Goal: Information Seeking & Learning: Learn about a topic

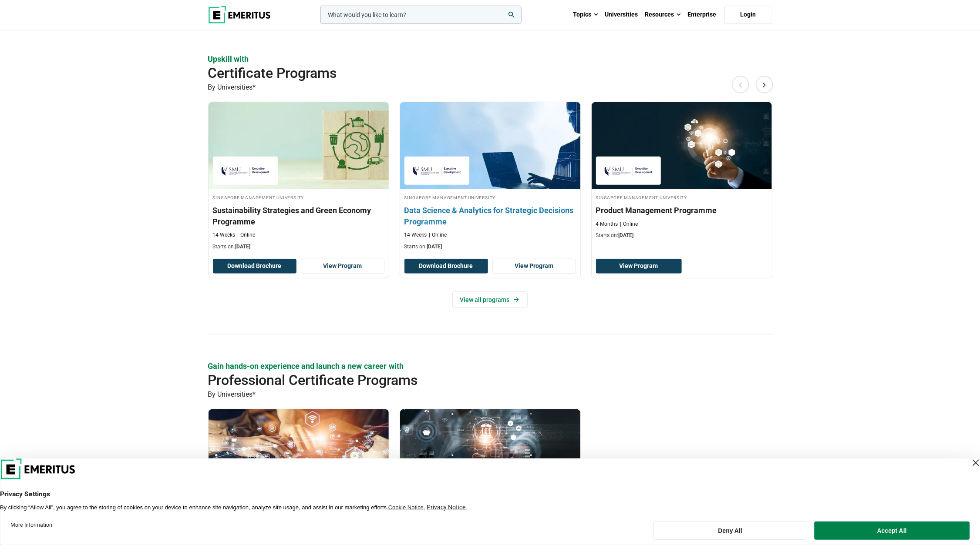
scroll to position [513, 0]
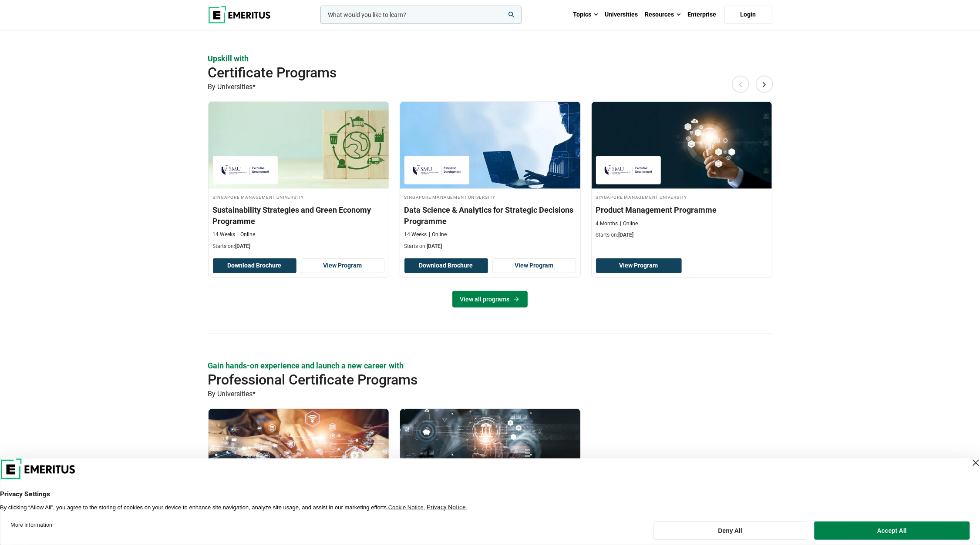
drag, startPoint x: 527, startPoint y: 267, endPoint x: 492, endPoint y: 301, distance: 48.9
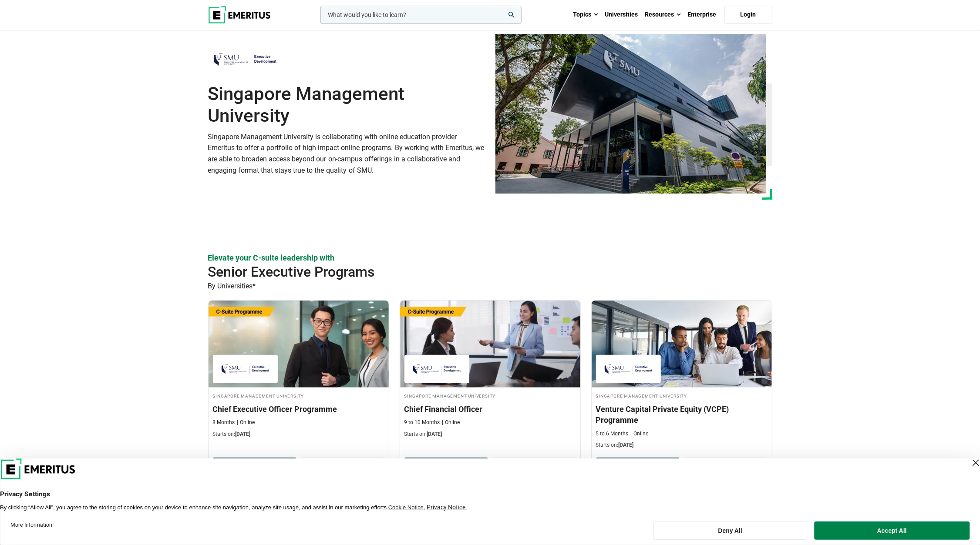
scroll to position [0, 0]
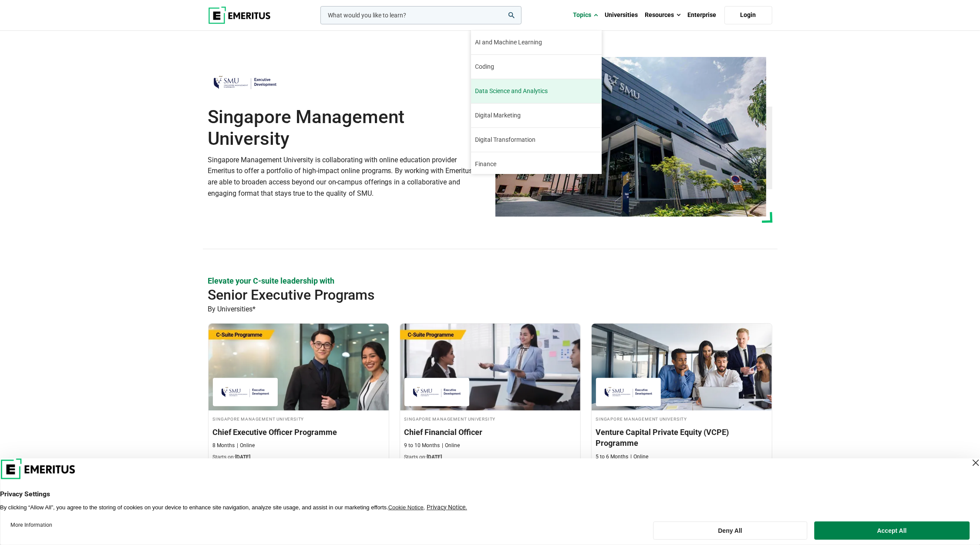
click at [552, 89] on link "Data Science and Analytics" at bounding box center [536, 91] width 131 height 24
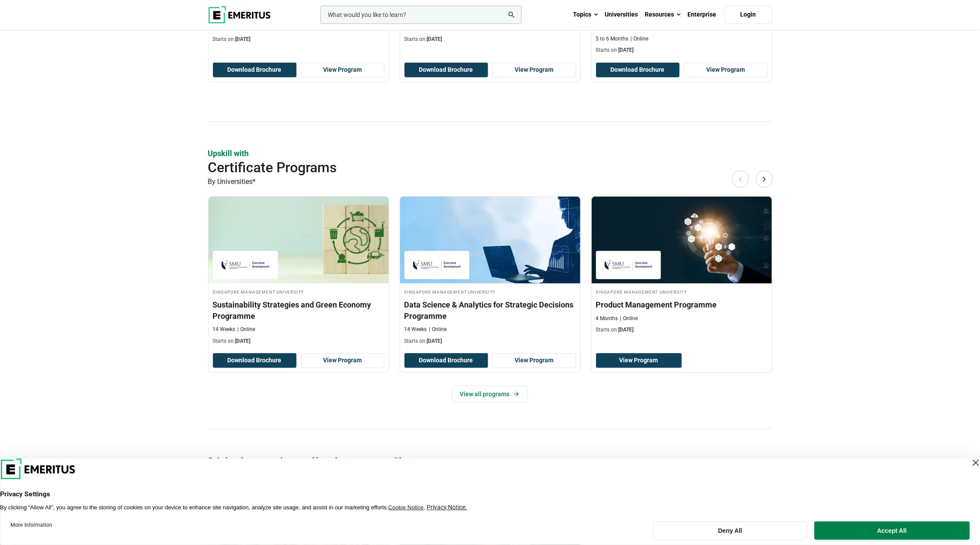
scroll to position [421, 0]
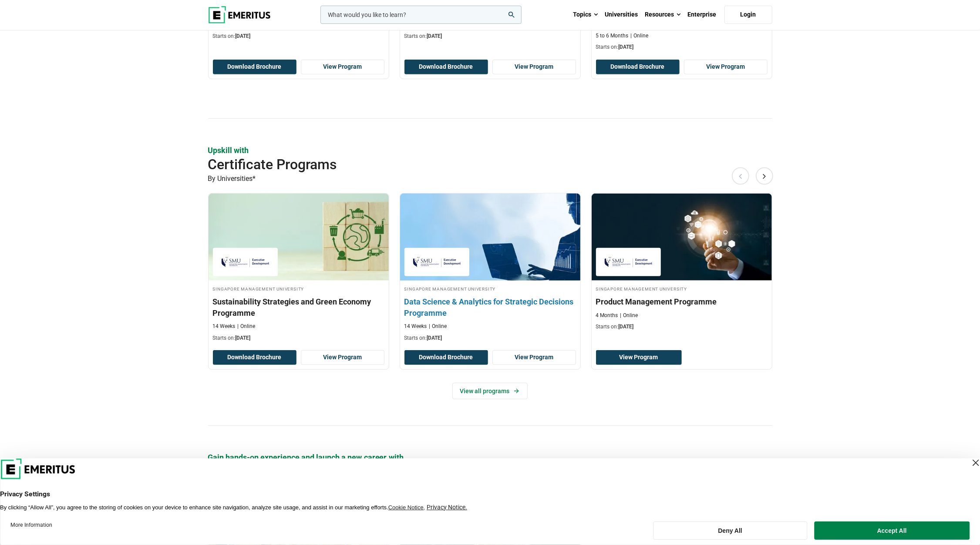
click at [445, 302] on h3 "Data Science & Analytics for Strategic Decisions Programme" at bounding box center [489, 307] width 171 height 22
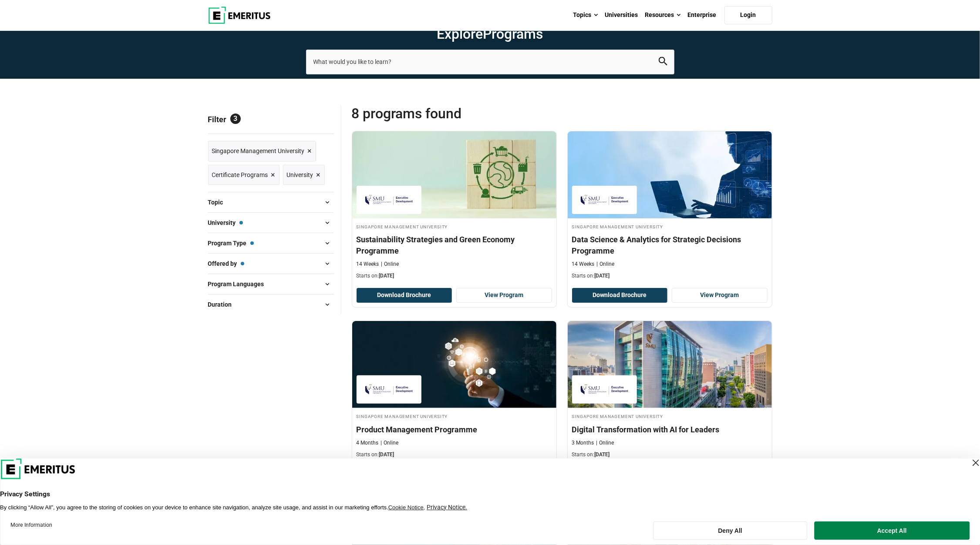
scroll to position [29, 0]
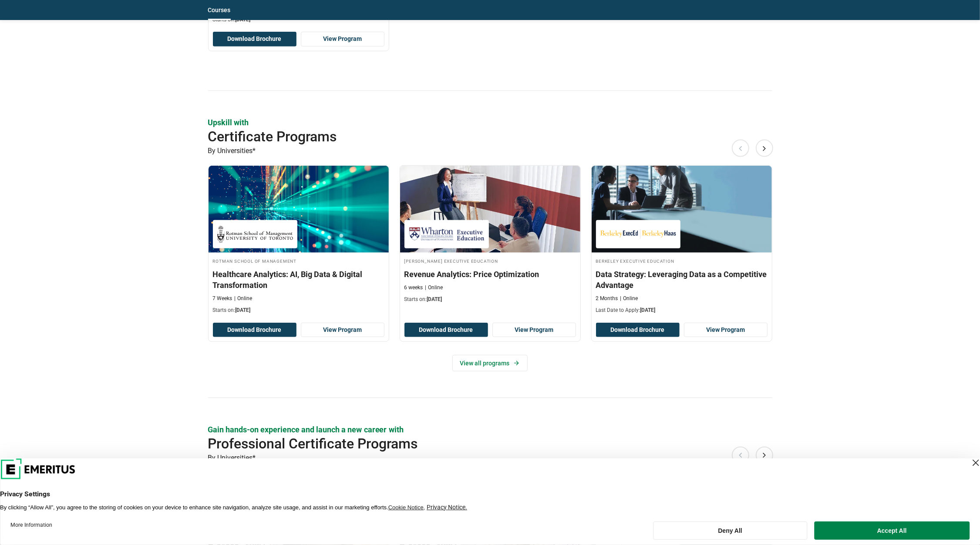
scroll to position [607, 0]
click at [469, 362] on link "View all programs" at bounding box center [489, 363] width 75 height 17
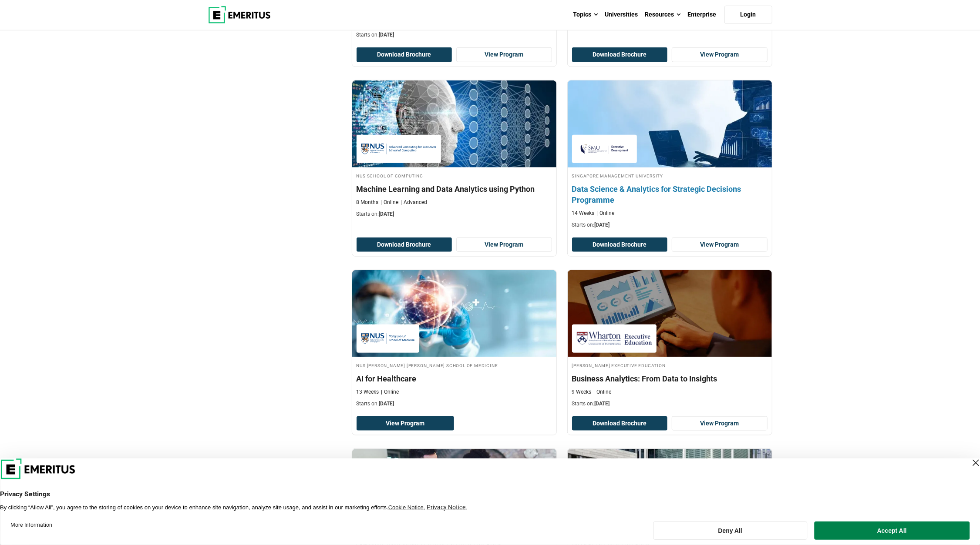
scroll to position [653, 0]
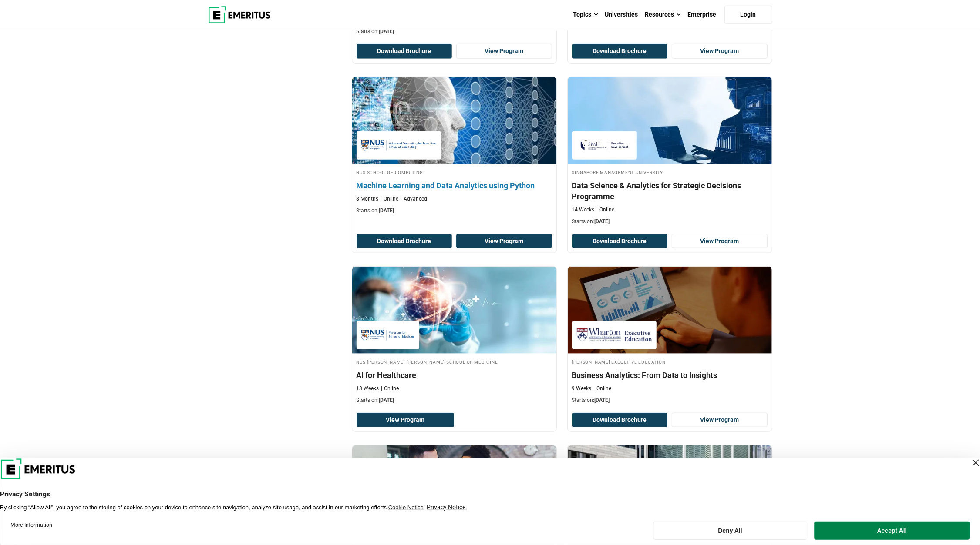
click at [501, 238] on link "View Program" at bounding box center [504, 241] width 96 height 15
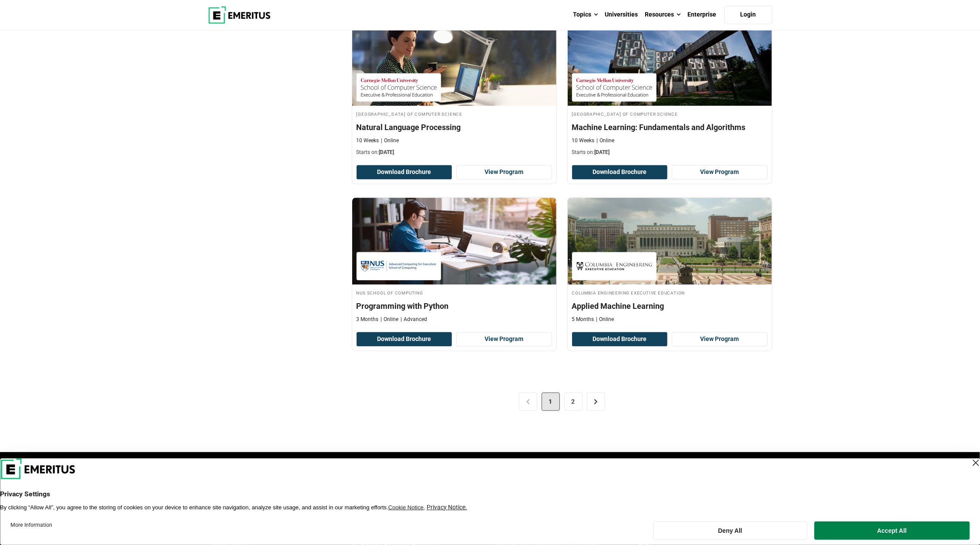
scroll to position [1616, 0]
click at [578, 409] on link "2" at bounding box center [573, 402] width 18 height 18
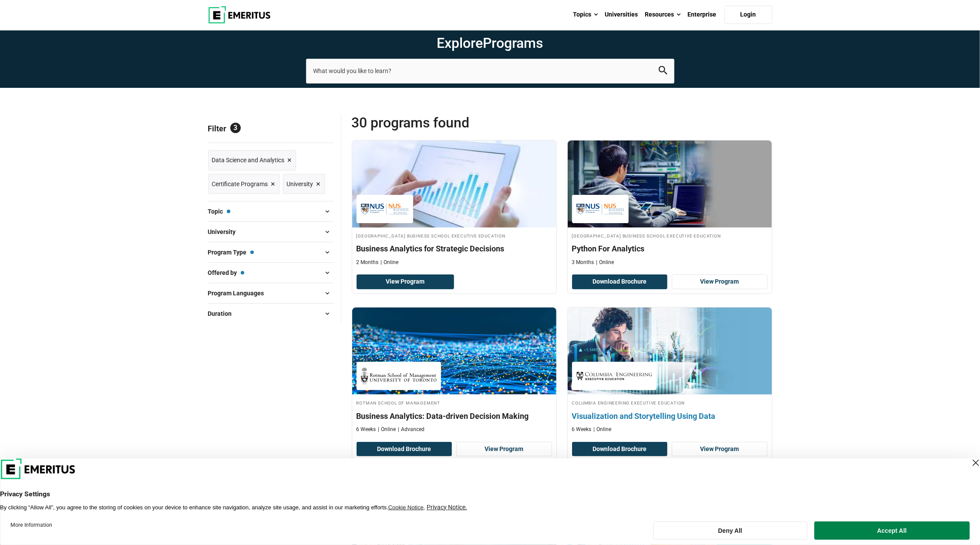
scroll to position [19, 0]
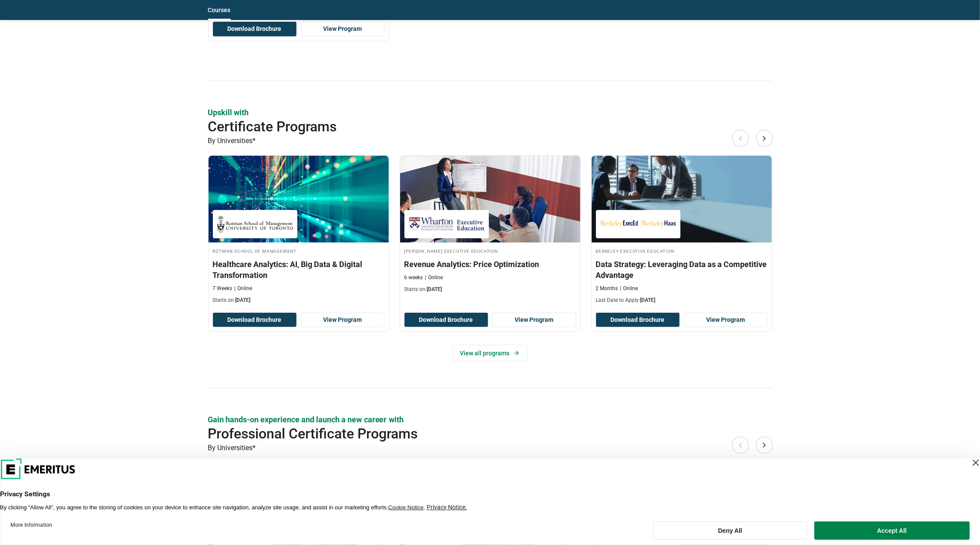
scroll to position [607, 0]
